Goal: Communication & Community: Answer question/provide support

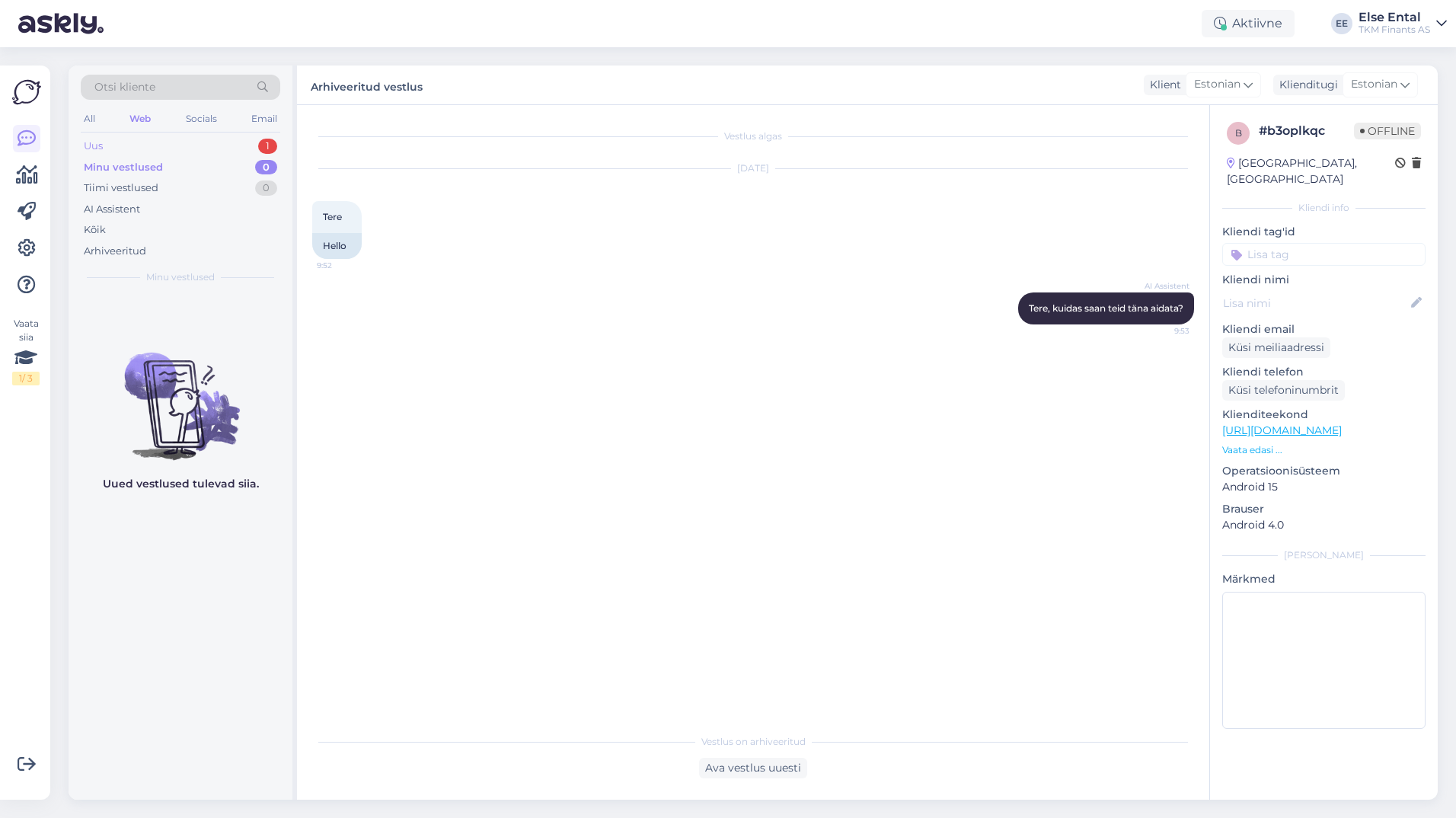
click at [128, 142] on div "Uus 1" at bounding box center [181, 146] width 200 height 21
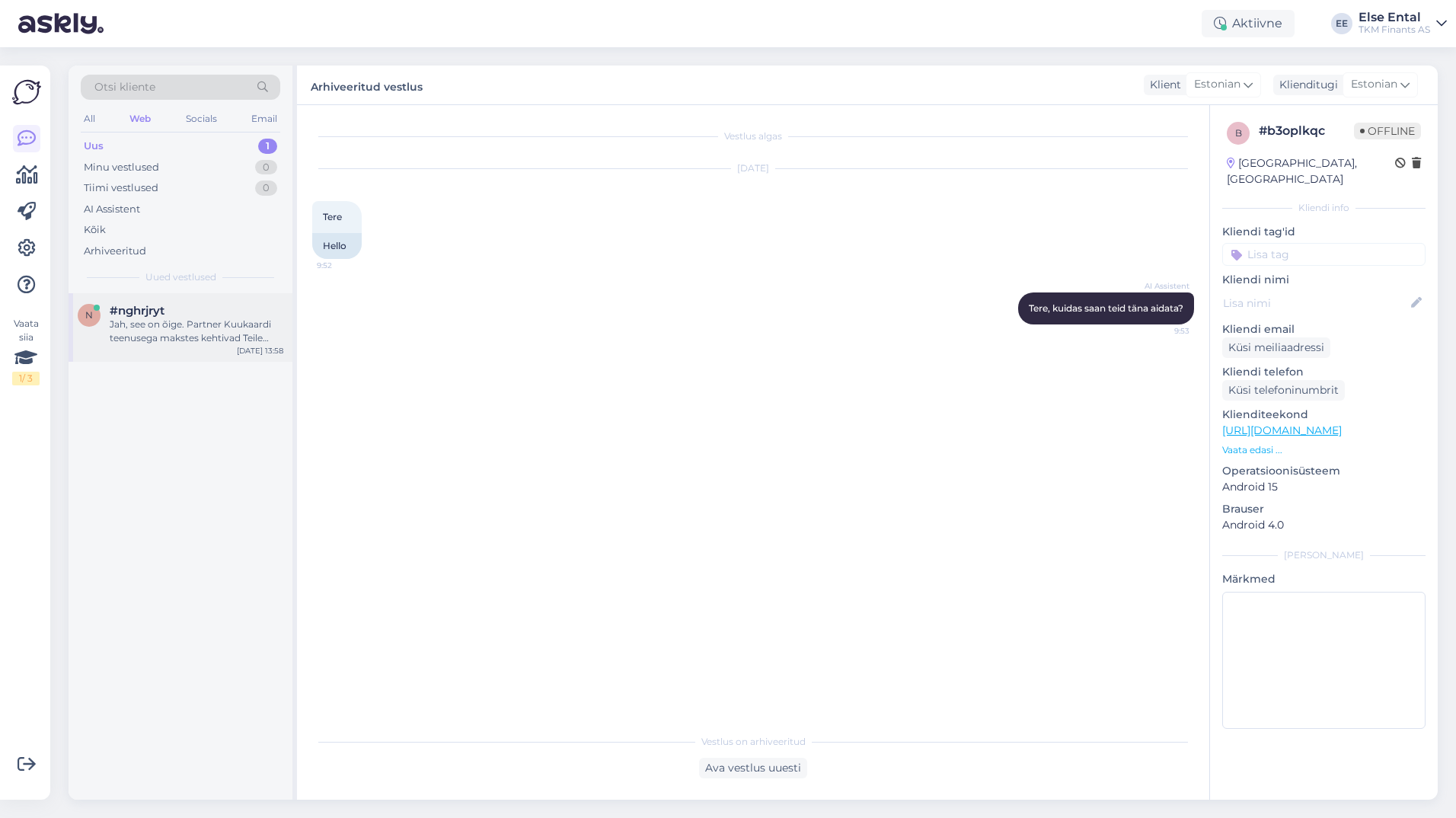
click at [144, 329] on div "Jah, see on õige. Partner Kuukaardi teenusega makstes kehtivad Teile edasi kõik…" at bounding box center [196, 331] width 174 height 28
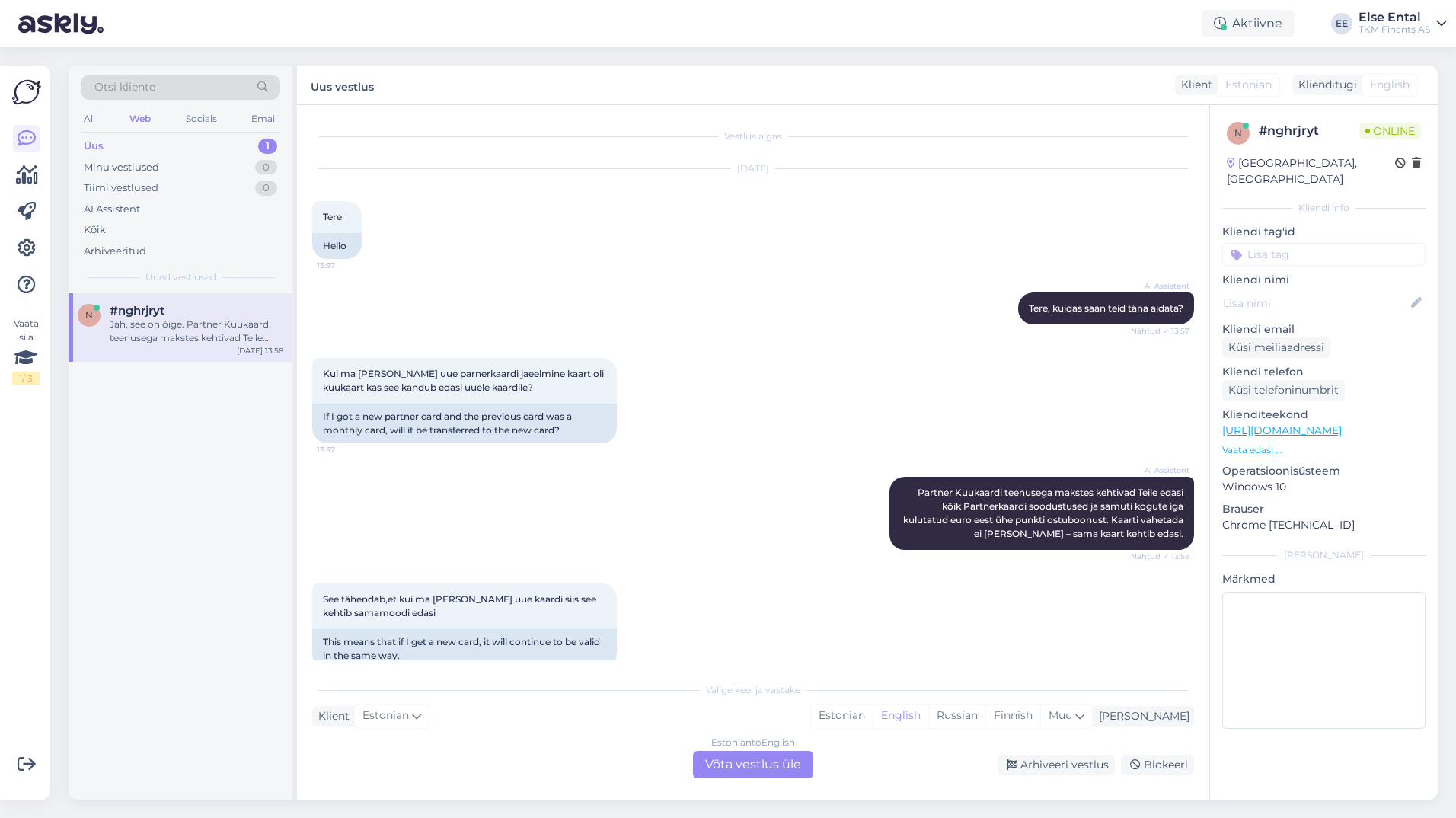
click at [740, 763] on div "Estonian to English Võta vestlus üle" at bounding box center [753, 764] width 121 height 28
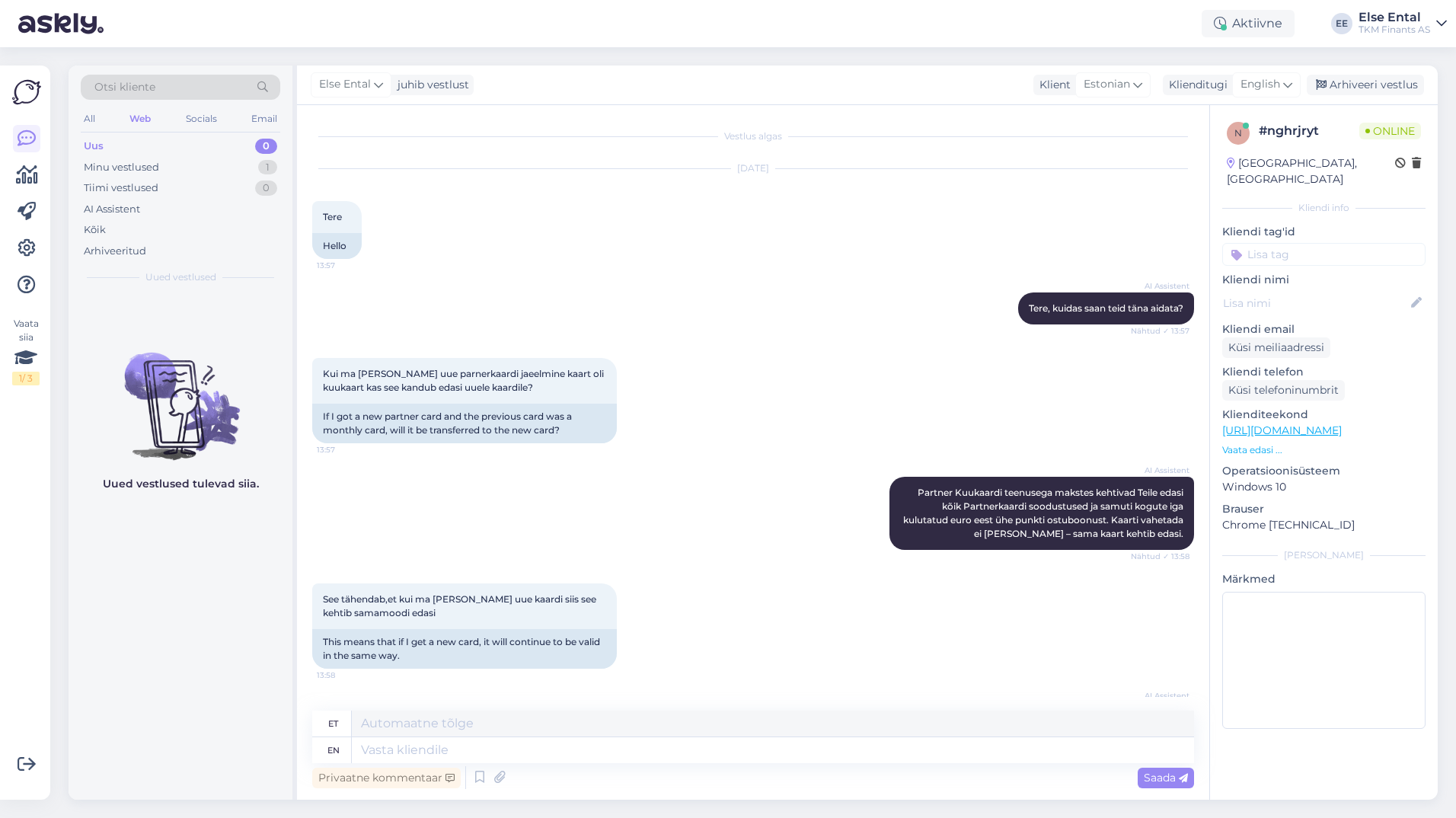
scroll to position [109, 0]
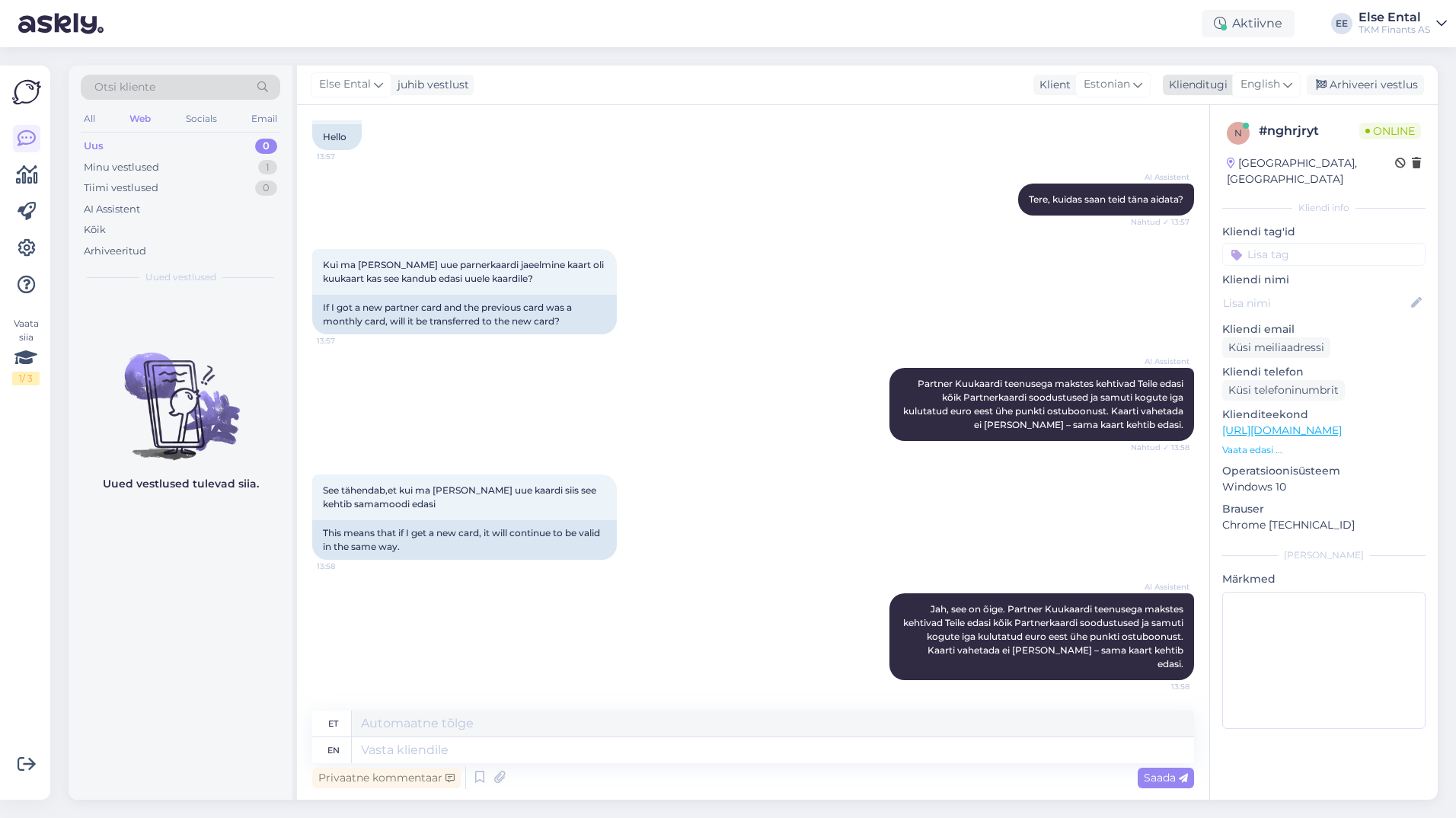
click at [1251, 91] on span "English" at bounding box center [1260, 85] width 40 height 17
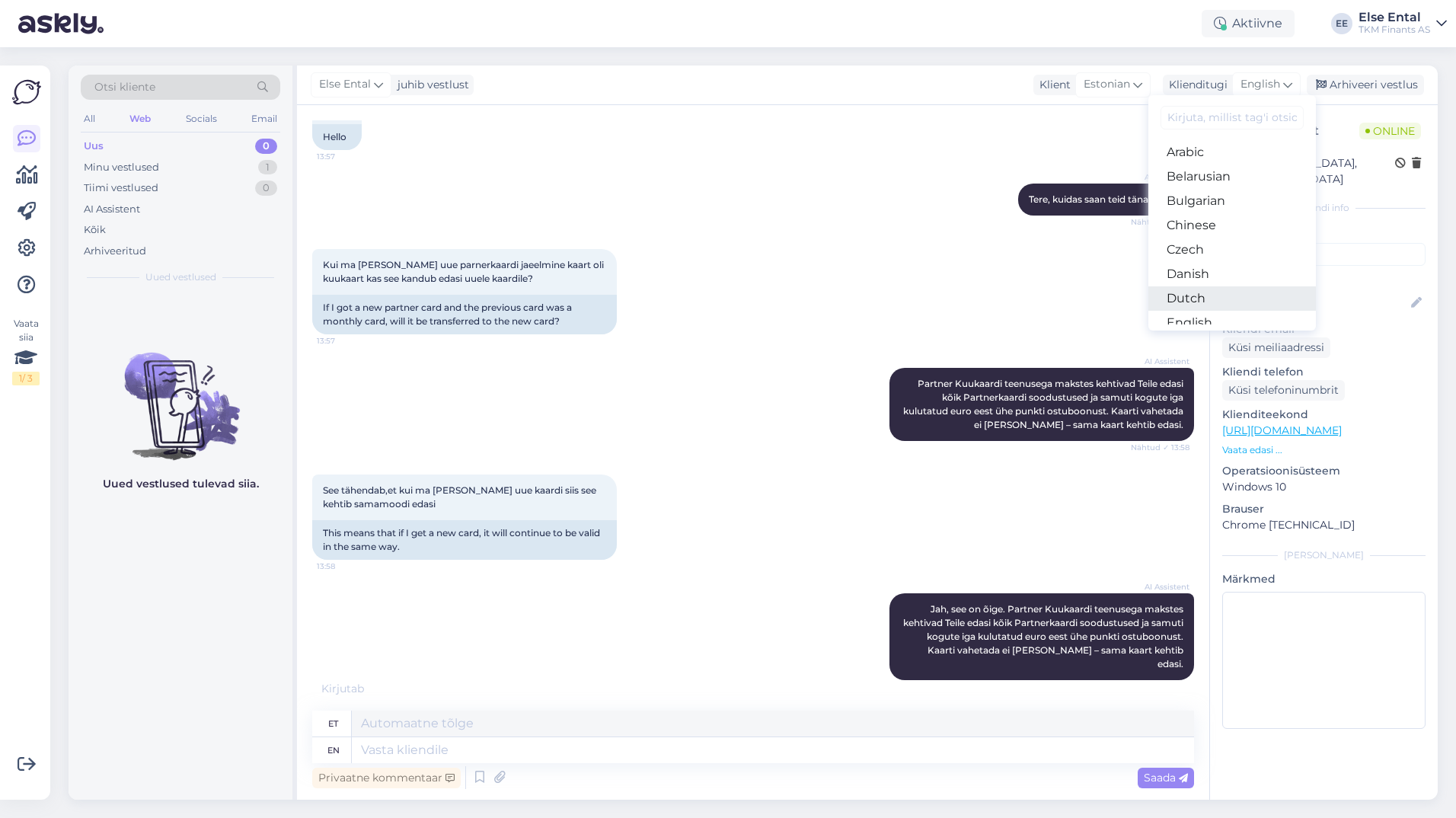
scroll to position [76, 0]
click at [1207, 278] on link "Estonian" at bounding box center [1232, 271] width 167 height 25
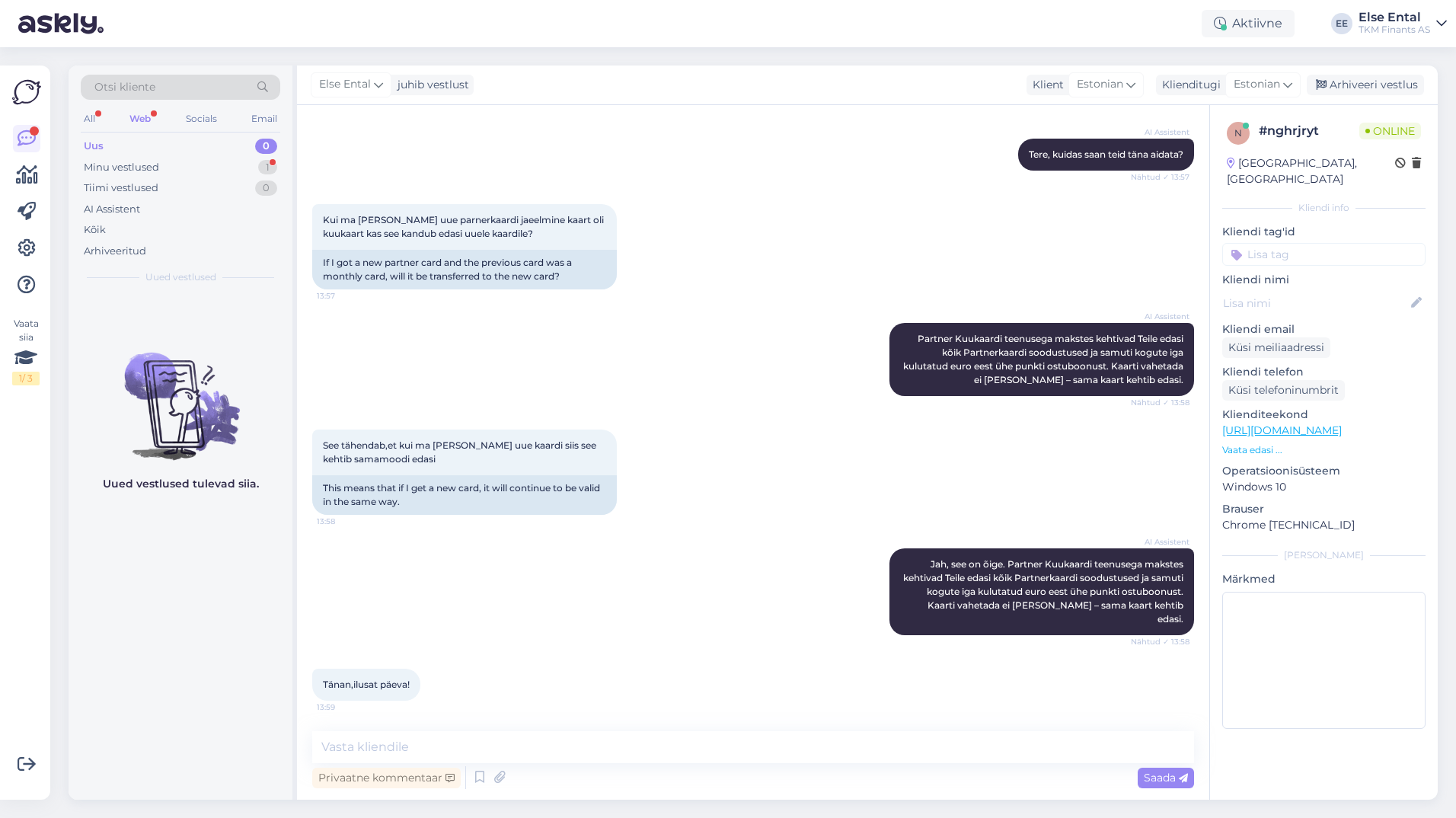
scroll to position [219, 0]
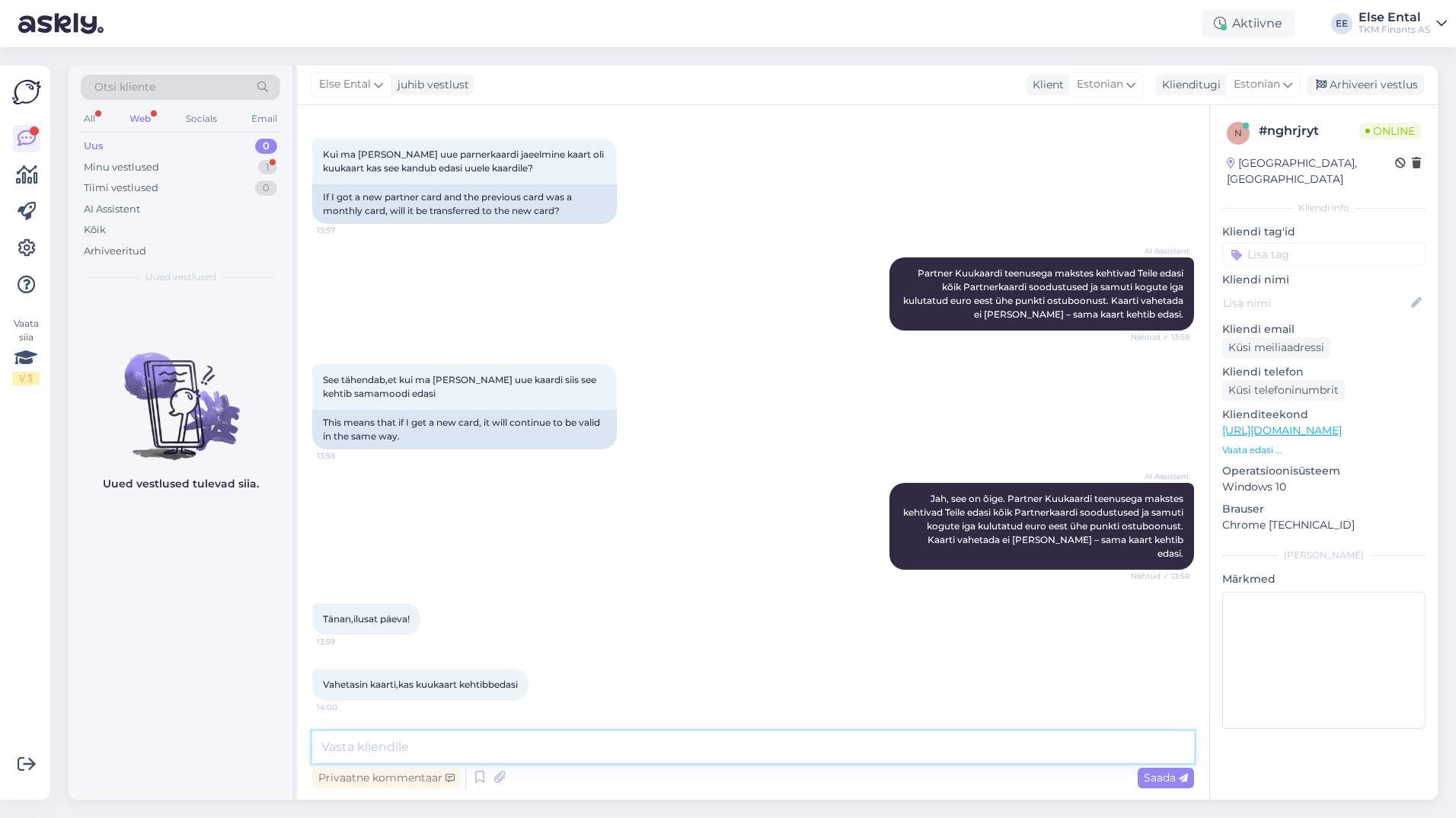
click at [454, 732] on textarea at bounding box center [754, 747] width 882 height 32
type textarea "Kaardivahetuse puhul kehtib Teie Partner Kuukaart samadel tingimustel edasi."
click at [830, 751] on textarea "Kaardivahetuse puhul kehtib Teie Partner Kuukaart samadel tingimustel edasi." at bounding box center [754, 747] width 882 height 32
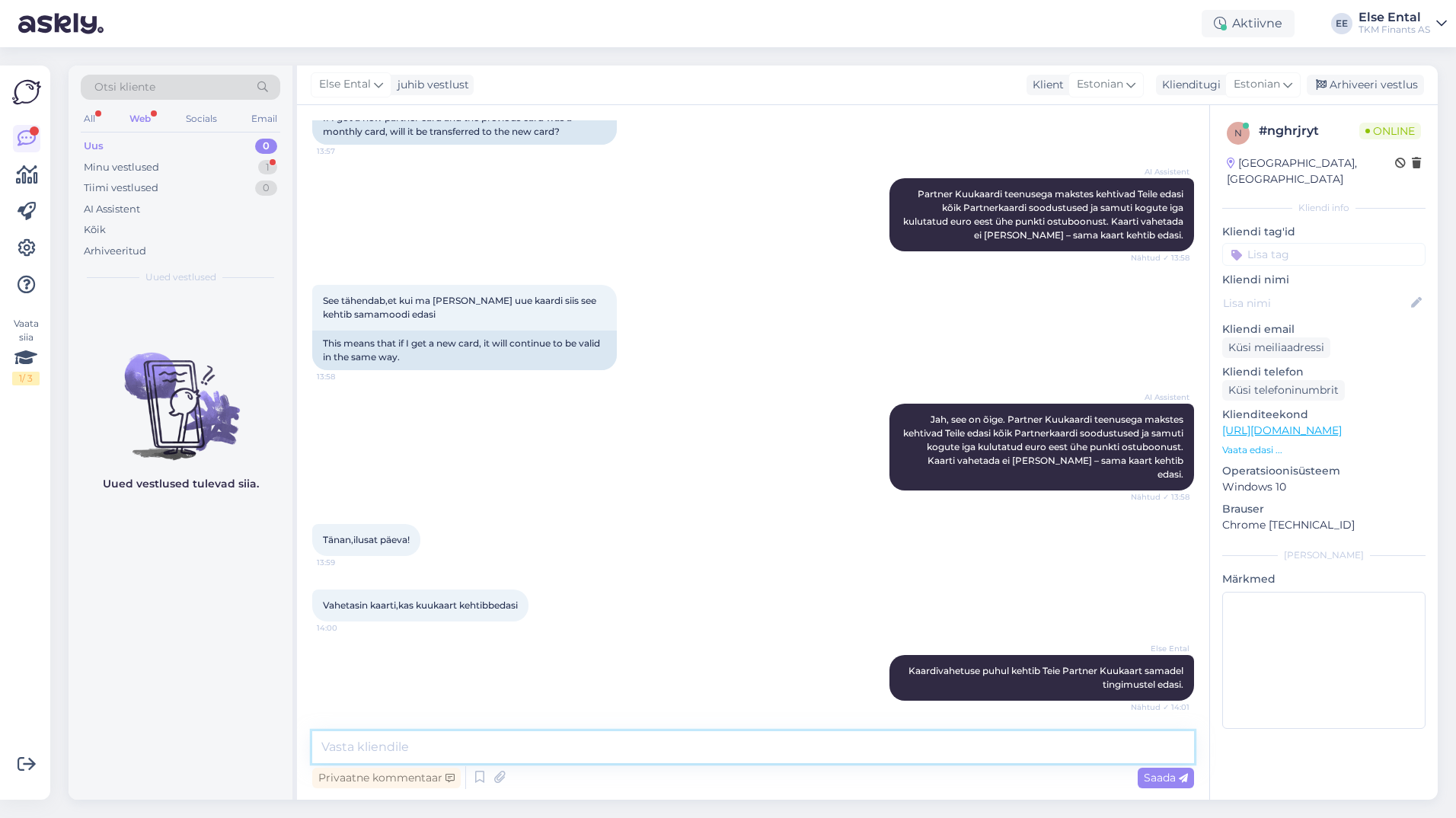
scroll to position [364, 0]
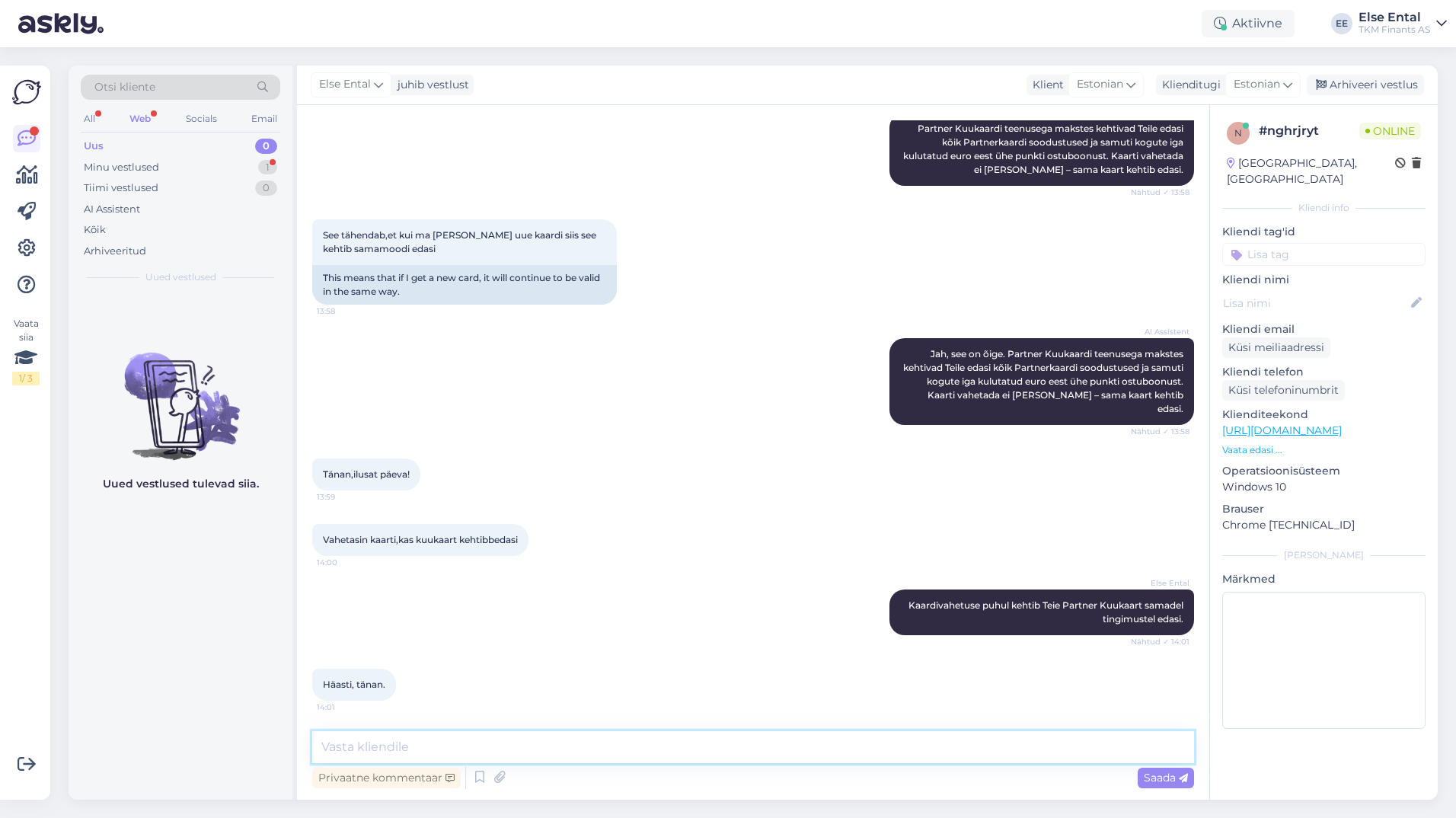
click at [436, 736] on textarea at bounding box center [754, 747] width 882 height 32
click at [316, 751] on textarea "Kena päeva jätku!" at bounding box center [754, 747] width 882 height 32
type textarea "Kena päeva jätku!"
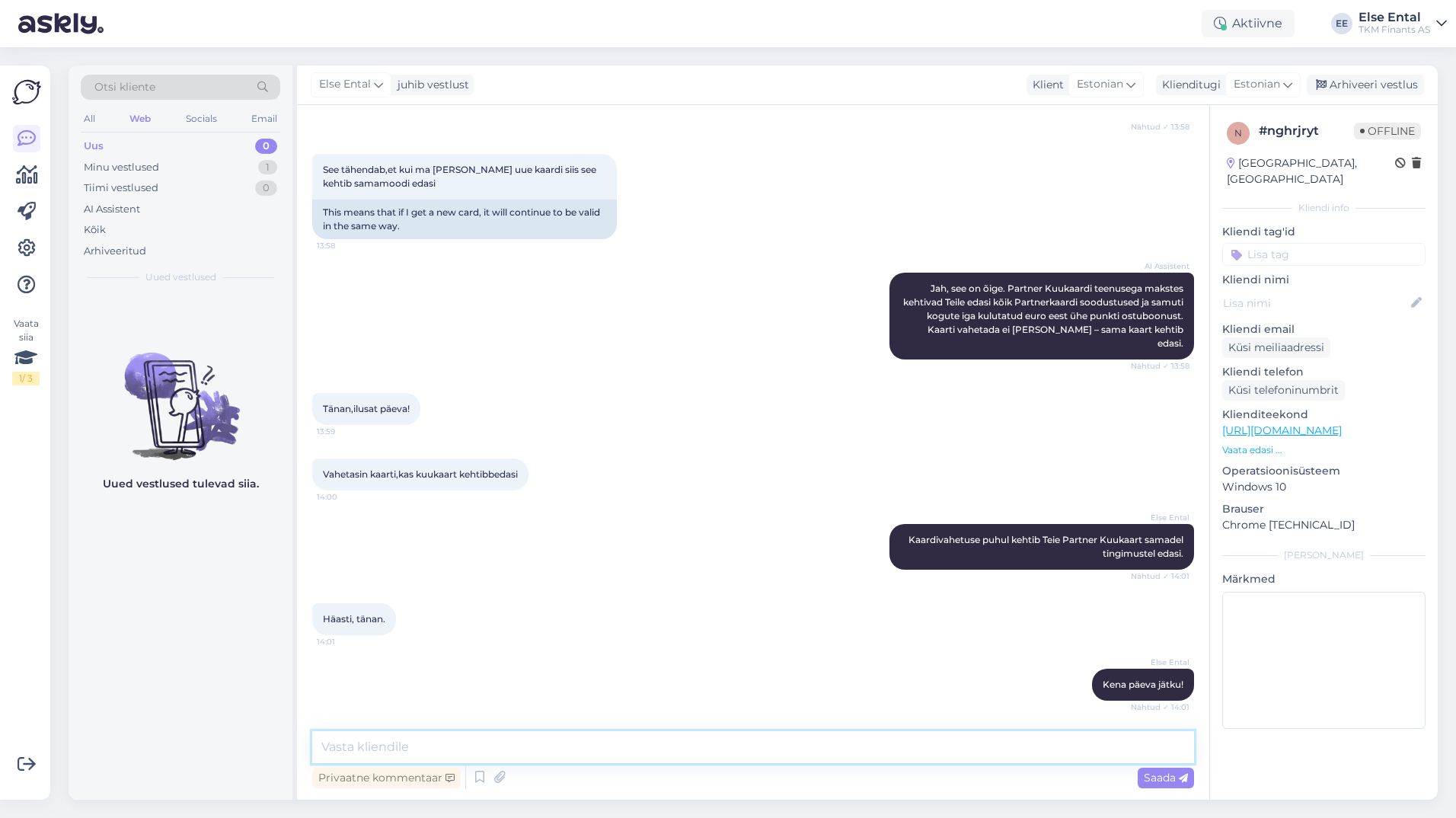
click at [641, 744] on textarea at bounding box center [754, 747] width 882 height 32
click at [1387, 77] on div "Arhiveeri vestlus" at bounding box center [1365, 86] width 117 height 21
